Goal: Check status: Check status

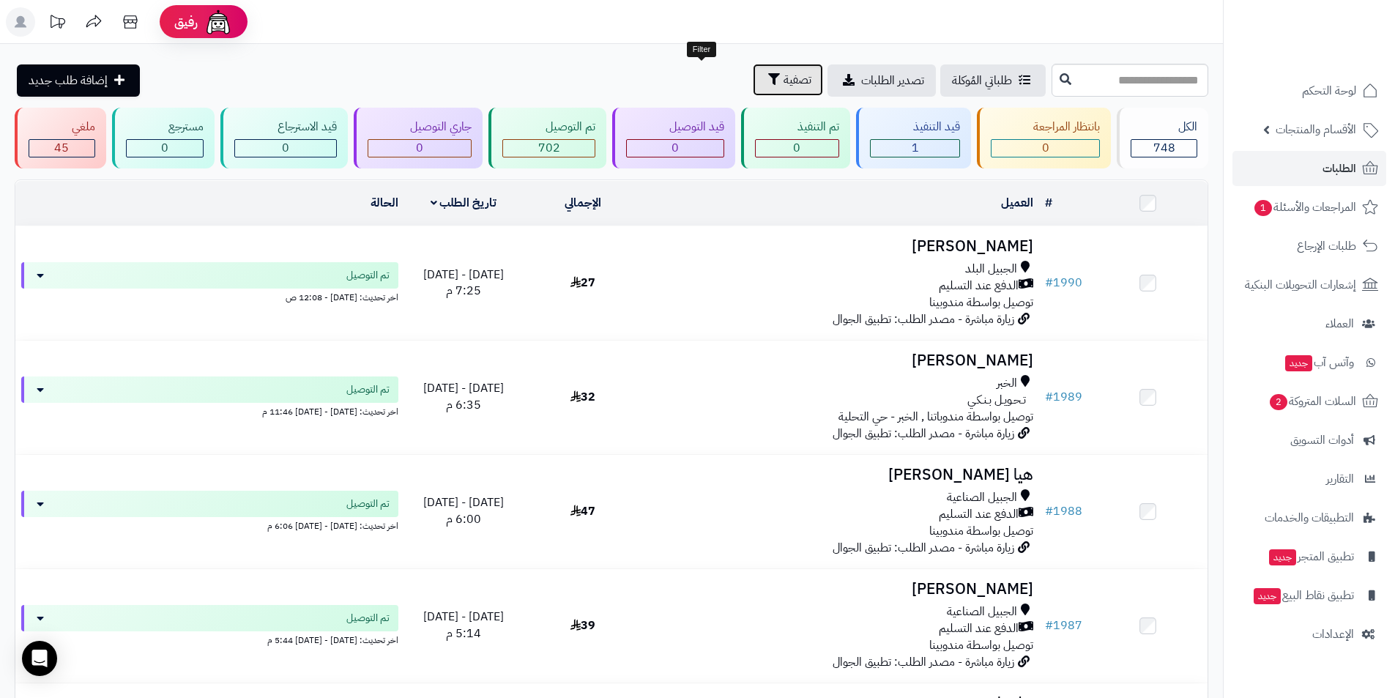
click at [784, 74] on span "تصفية" at bounding box center [798, 80] width 28 height 18
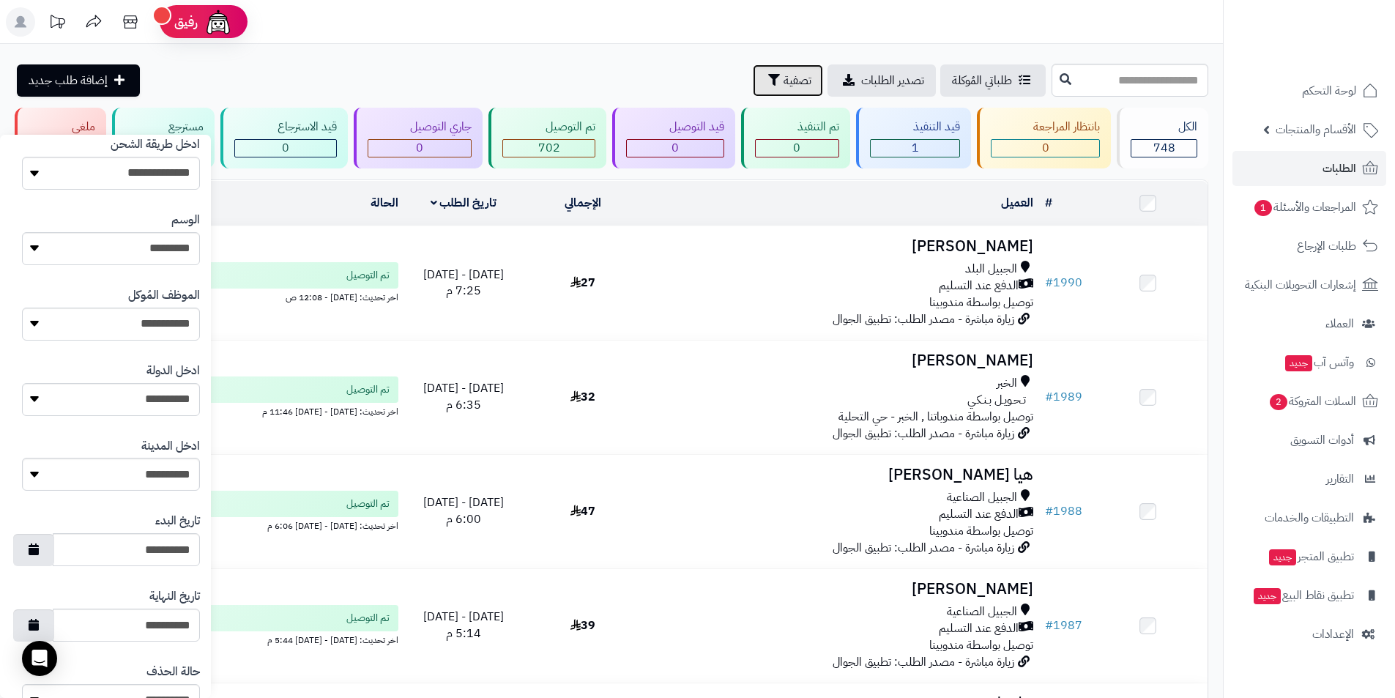
scroll to position [541, 0]
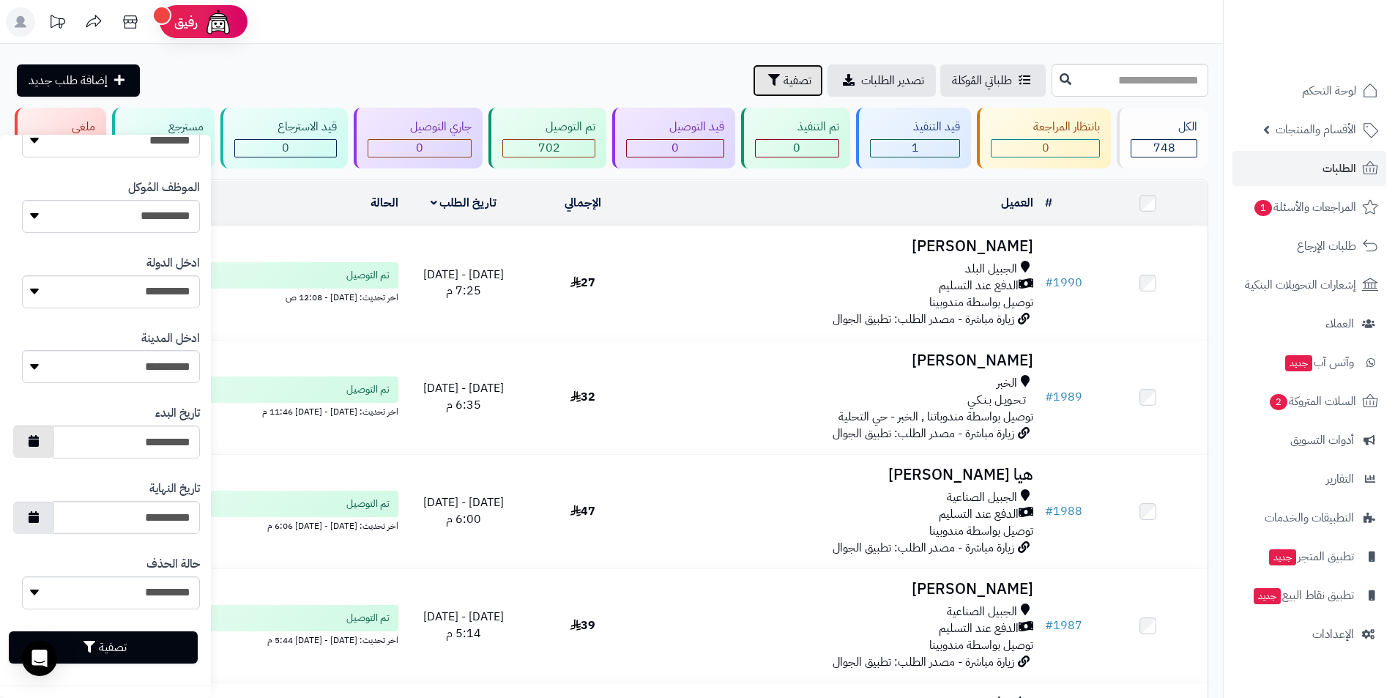
click at [39, 446] on icon "button" at bounding box center [34, 441] width 10 height 12
click at [93, 603] on td "28" at bounding box center [88, 606] width 26 height 22
type input "**********"
click at [39, 518] on icon "button" at bounding box center [34, 516] width 10 height 12
drag, startPoint x: 90, startPoint y: 460, endPoint x: 79, endPoint y: 470, distance: 15.0
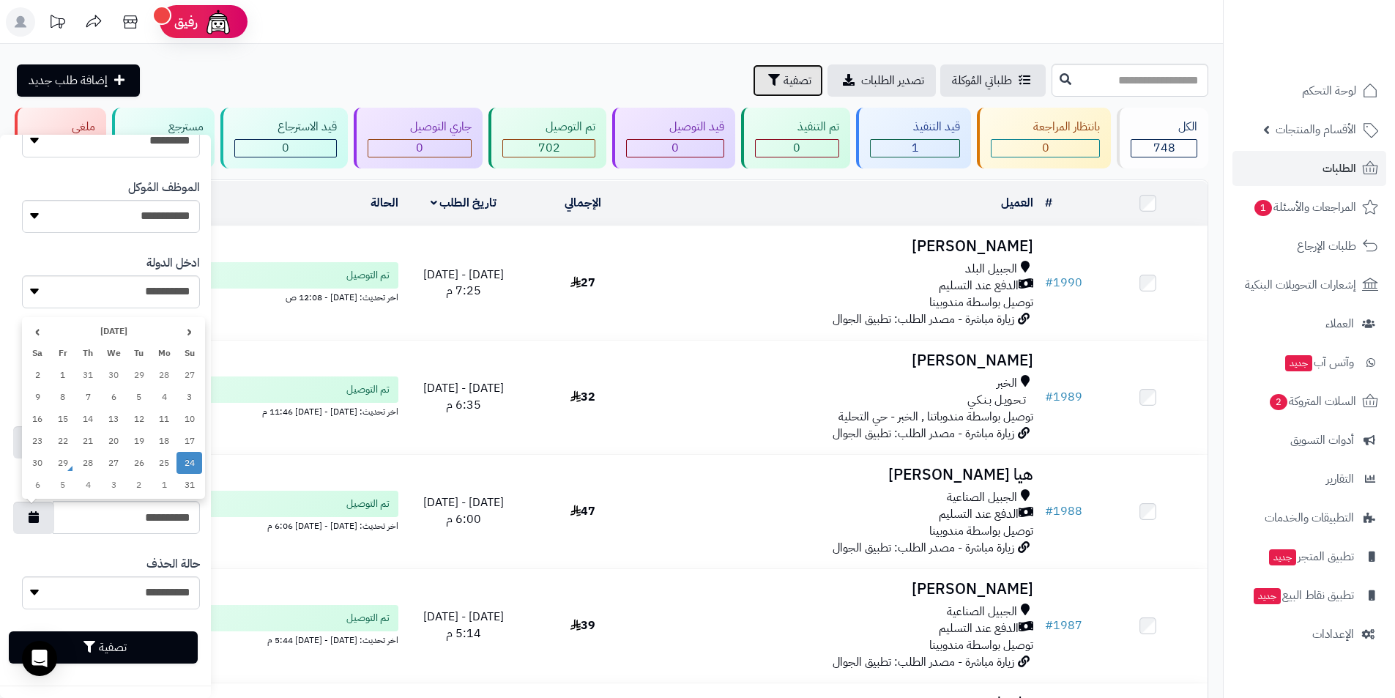
click at [89, 460] on td "28" at bounding box center [88, 463] width 26 height 22
type input "**********"
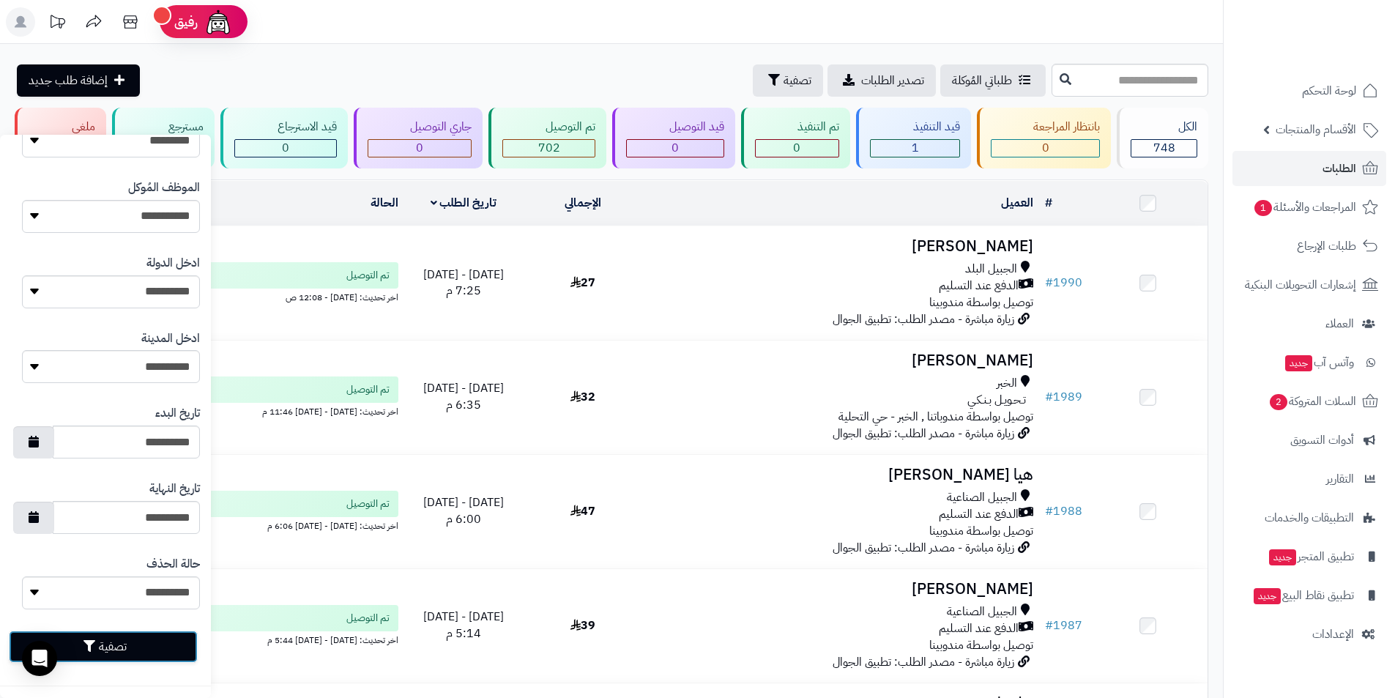
click at [108, 647] on button "تصفية" at bounding box center [103, 646] width 189 height 32
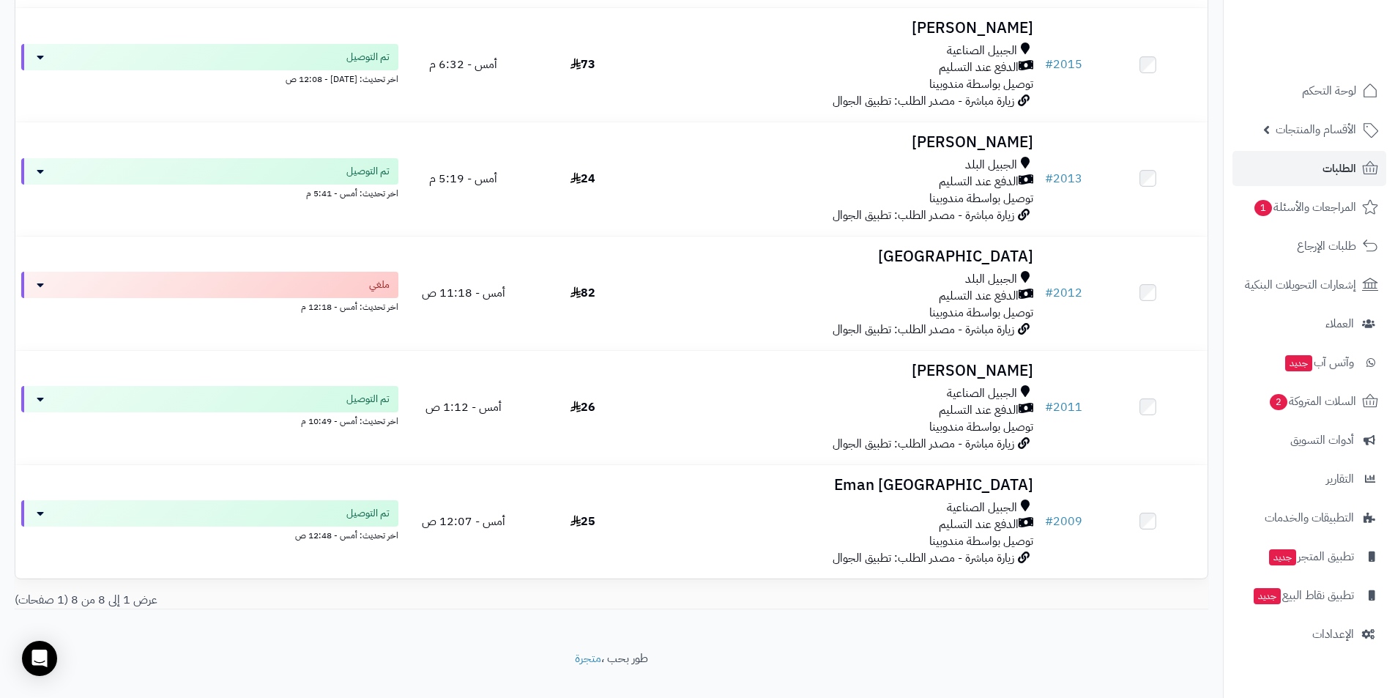
scroll to position [584, 0]
